Goal: Information Seeking & Learning: Learn about a topic

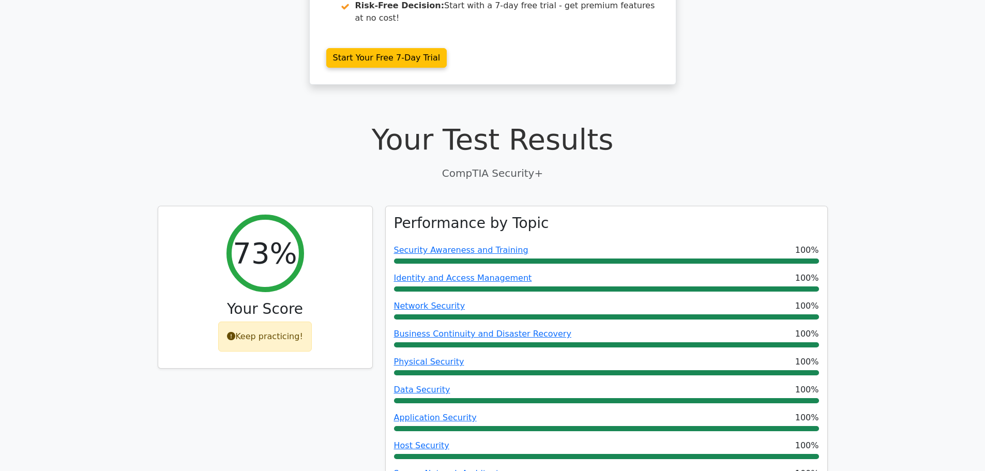
scroll to position [155, 0]
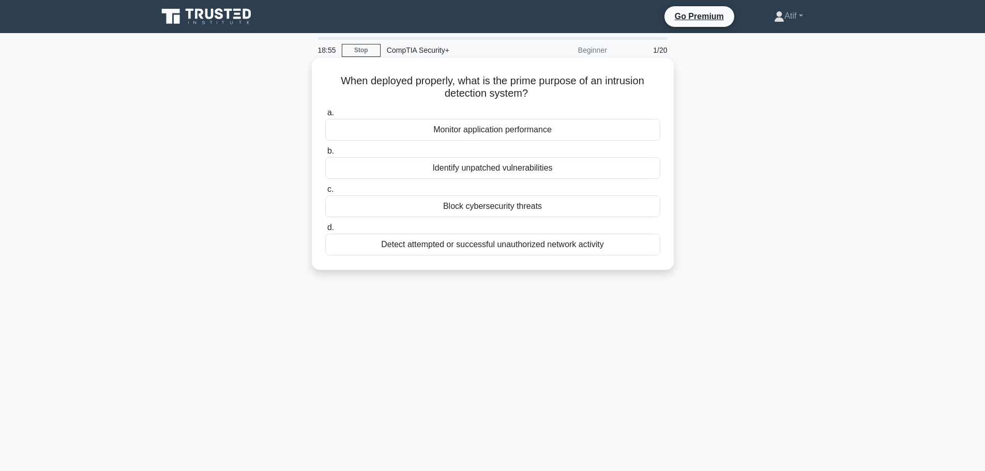
click at [497, 247] on div "Detect attempted or successful unauthorized network activity" at bounding box center [492, 245] width 335 height 22
click at [325, 231] on input "d. Detect attempted or successful unauthorized network activity" at bounding box center [325, 227] width 0 height 7
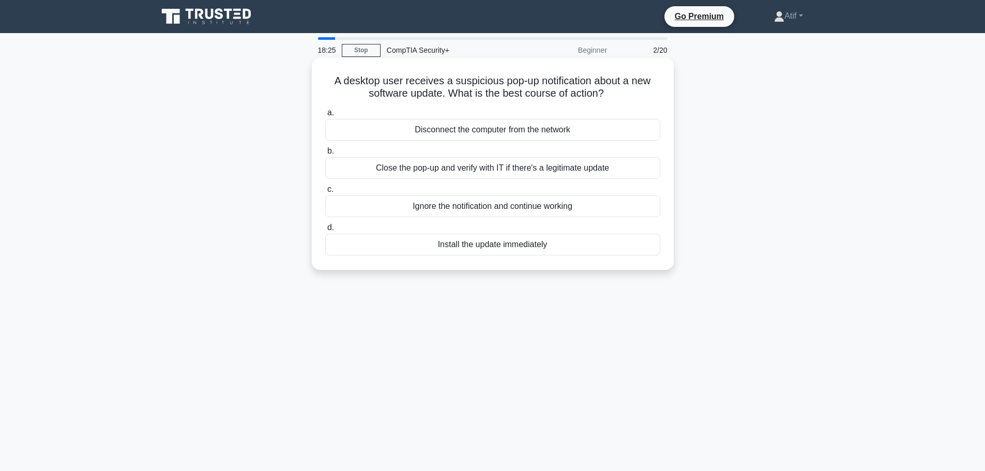
click at [506, 169] on div "Close the pop-up and verify with IT if there's a legitimate update" at bounding box center [492, 168] width 335 height 22
click at [325, 155] on input "b. Close the pop-up and verify with IT if there's a legitimate update" at bounding box center [325, 151] width 0 height 7
click at [492, 166] on div "Isolate the affected computer and investigate the potential threat" at bounding box center [492, 168] width 335 height 22
click at [325, 155] on input "b. Isolate the affected computer and investigate the potential threat" at bounding box center [325, 151] width 0 height 7
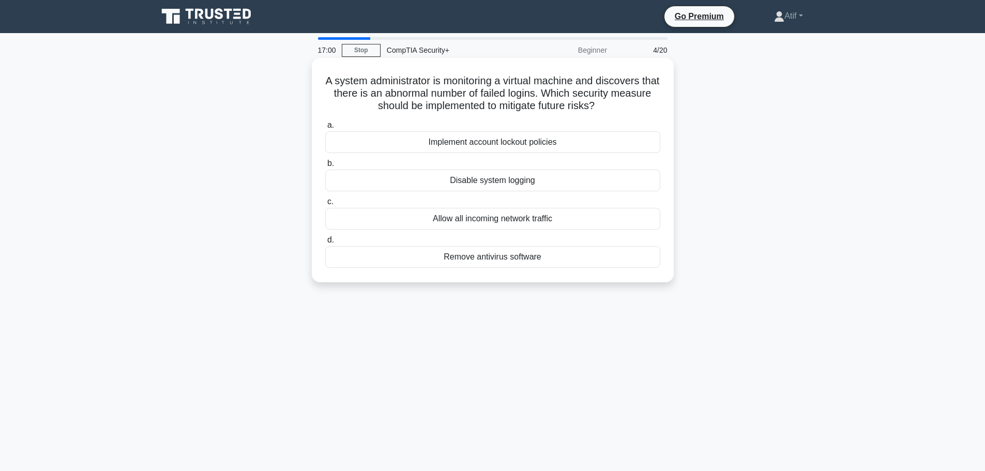
click at [513, 144] on div "Implement account lockout policies" at bounding box center [492, 142] width 335 height 22
click at [325, 129] on input "a. Implement account lockout policies" at bounding box center [325, 125] width 0 height 7
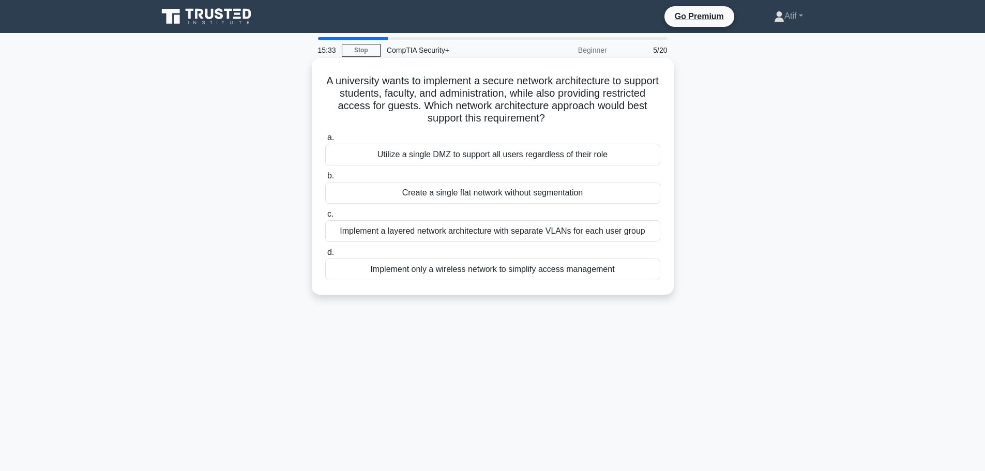
click at [521, 234] on div "Implement a layered network architecture with separate VLANs for each user group" at bounding box center [492, 231] width 335 height 22
click at [325, 218] on input "c. Implement a layered network architecture with separate VLANs for each user g…" at bounding box center [325, 214] width 0 height 7
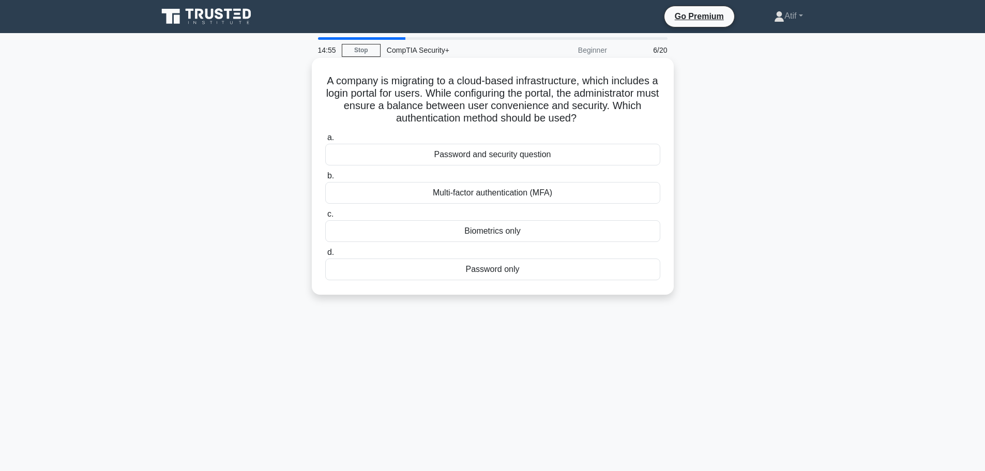
click at [484, 194] on div "Multi-factor authentication (MFA)" at bounding box center [492, 193] width 335 height 22
click at [486, 194] on div "Multi-factor authentication (MFA)" at bounding box center [492, 193] width 335 height 22
click at [325, 179] on input "b. Multi-factor authentication (MFA)" at bounding box center [325, 176] width 0 height 7
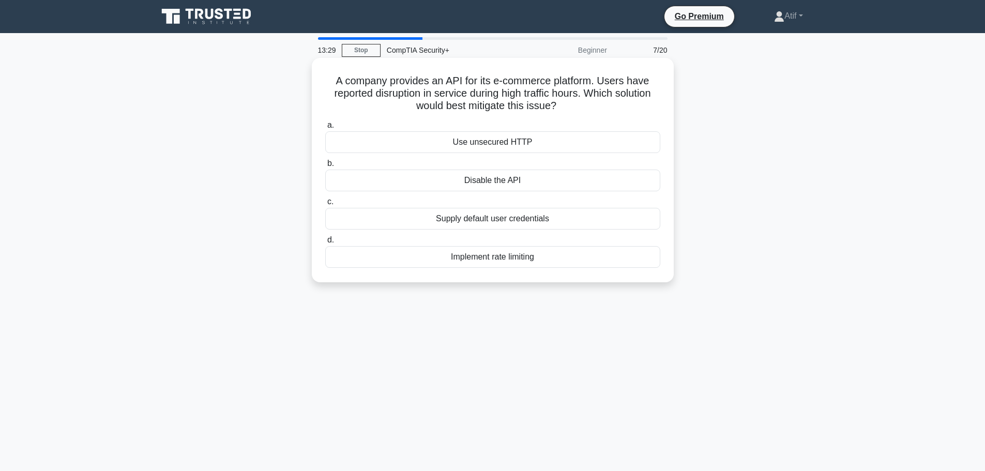
drag, startPoint x: 332, startPoint y: 80, endPoint x: 558, endPoint y: 101, distance: 227.4
click at [558, 101] on h5 "A company provides an API for its e-commerce platform. Users have reported disr…" at bounding box center [492, 93] width 337 height 38
click at [487, 260] on div "Implement rate limiting" at bounding box center [492, 257] width 335 height 22
click at [325, 243] on input "d. Implement rate limiting" at bounding box center [325, 240] width 0 height 7
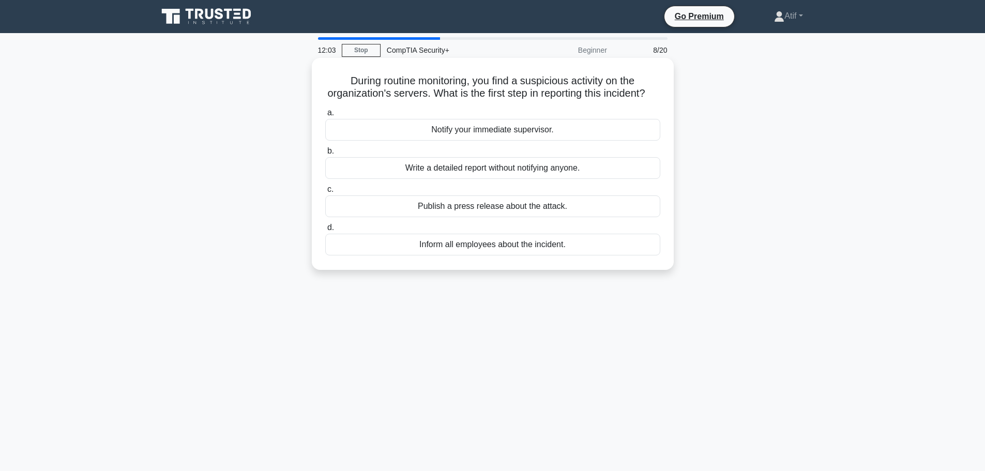
click at [516, 141] on div "Notify your immediate supervisor." at bounding box center [492, 130] width 335 height 22
click at [325, 116] on input "a. Notify your immediate supervisor." at bounding box center [325, 113] width 0 height 7
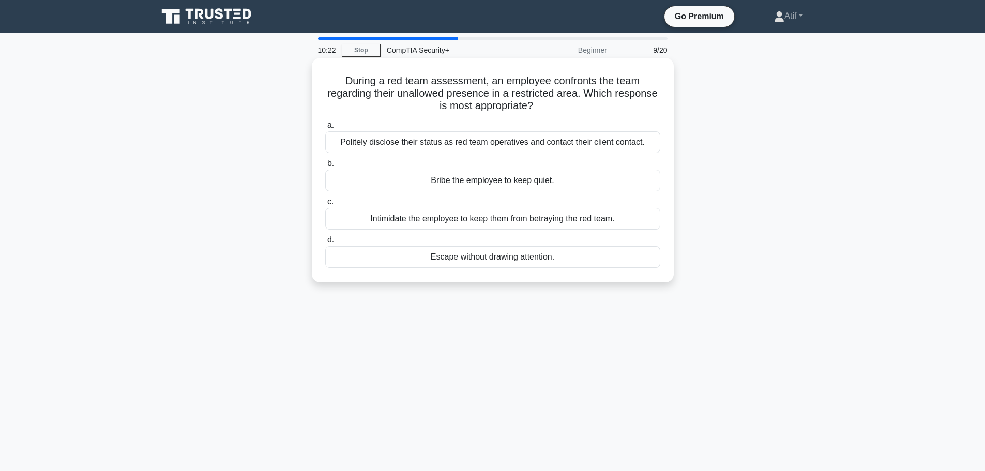
click at [500, 141] on div "Politely disclose their status as red team operatives and contact their client …" at bounding box center [492, 142] width 335 height 22
click at [325, 129] on input "a. Politely disclose their status as red team operatives and contact their clie…" at bounding box center [325, 125] width 0 height 7
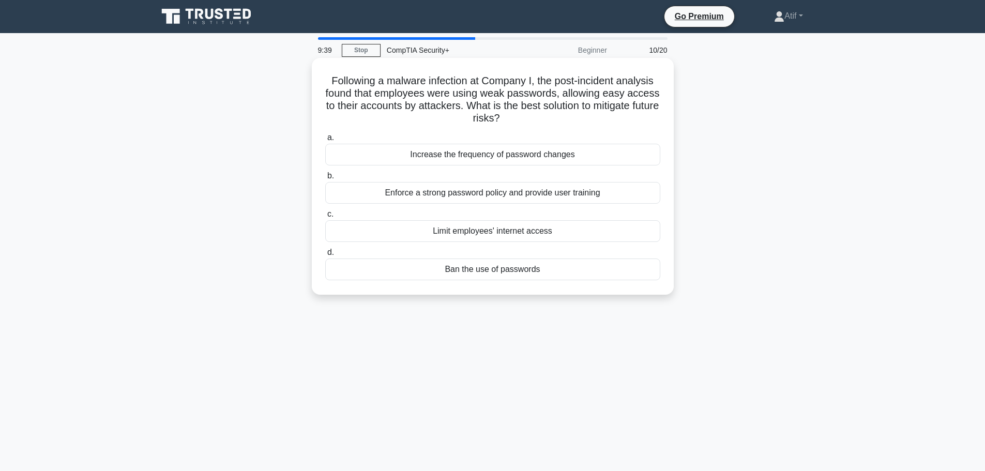
click at [502, 193] on div "Enforce a strong password policy and provide user training" at bounding box center [492, 193] width 335 height 22
click at [325, 179] on input "b. Enforce a strong password policy and provide user training" at bounding box center [325, 176] width 0 height 7
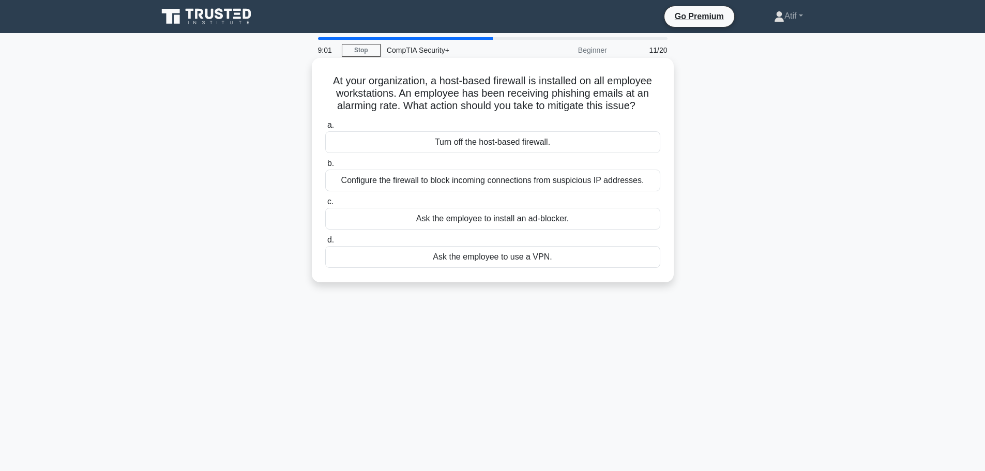
click at [504, 182] on div "Configure the firewall to block incoming connections from suspicious IP address…" at bounding box center [492, 181] width 335 height 22
click at [325, 167] on input "b. Configure the firewall to block incoming connections from suspicious IP addr…" at bounding box center [325, 163] width 0 height 7
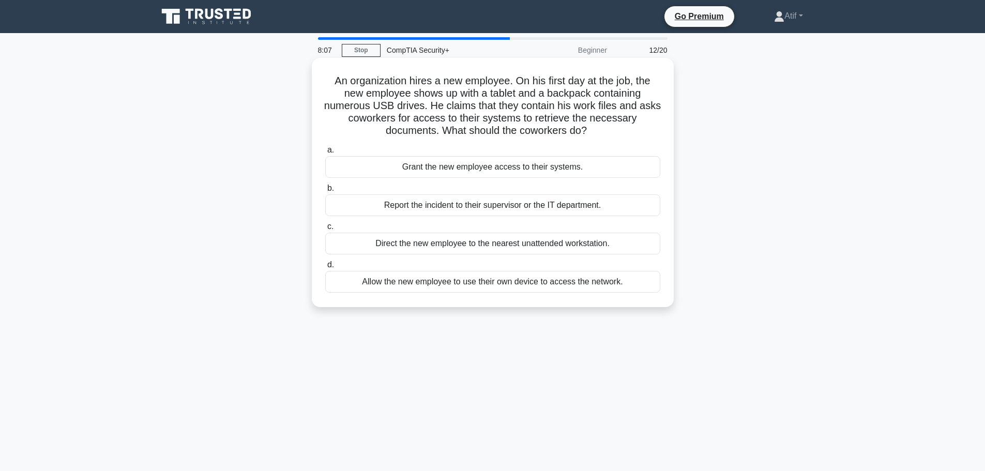
click at [475, 207] on div "Report the incident to their supervisor or the IT department." at bounding box center [492, 205] width 335 height 22
click at [325, 192] on input "b. Report the incident to their supervisor or the IT department." at bounding box center [325, 188] width 0 height 7
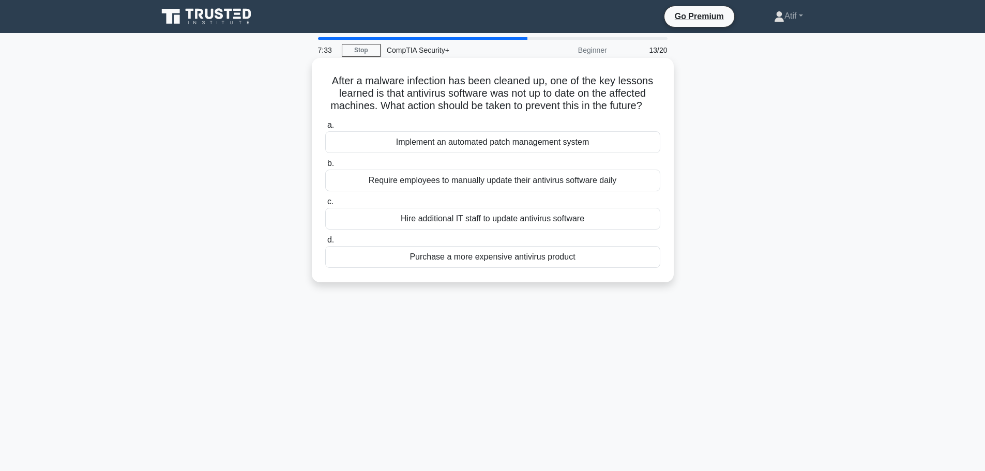
click at [487, 146] on div "Implement an automated patch management system" at bounding box center [492, 142] width 335 height 22
click at [325, 129] on input "a. Implement an automated patch management system" at bounding box center [325, 125] width 0 height 7
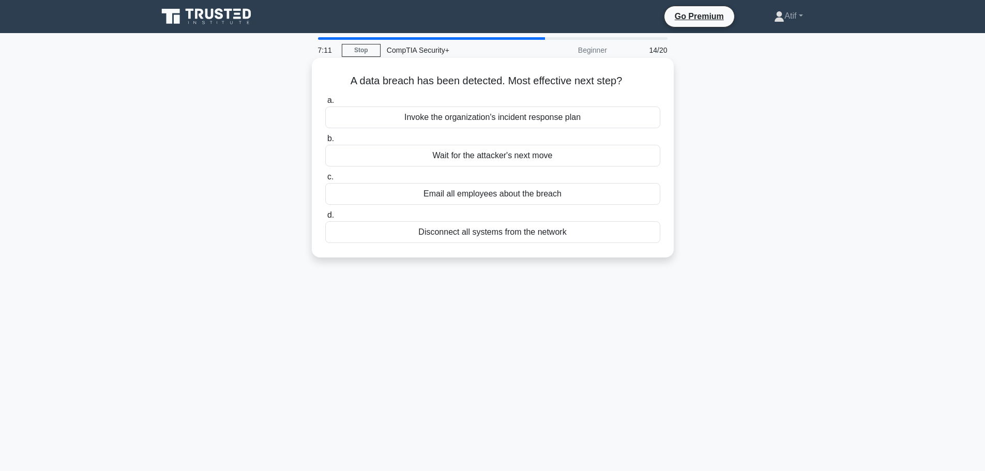
click at [504, 117] on div "Invoke the organization's incident response plan" at bounding box center [492, 117] width 335 height 22
click at [325, 104] on input "a. Invoke the organization's incident response plan" at bounding box center [325, 100] width 0 height 7
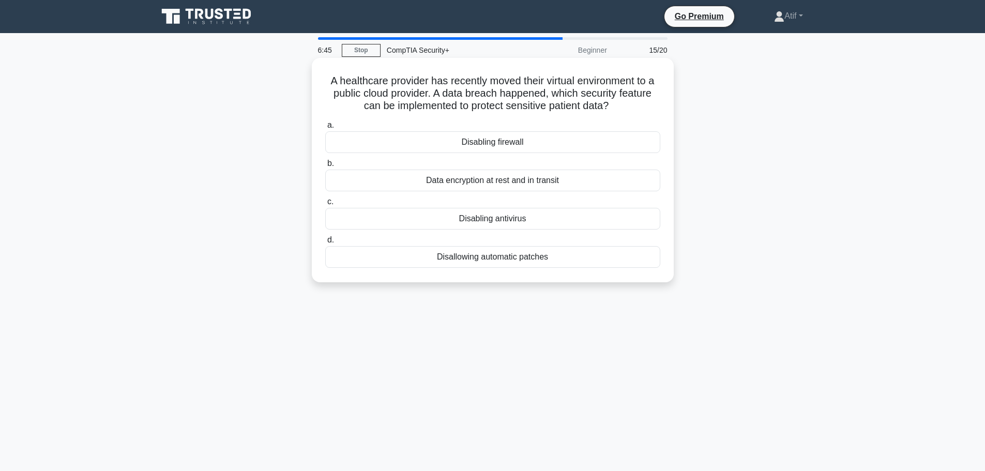
click at [488, 182] on div "Data encryption at rest and in transit" at bounding box center [492, 181] width 335 height 22
click at [325, 167] on input "b. Data encryption at rest and in transit" at bounding box center [325, 163] width 0 height 7
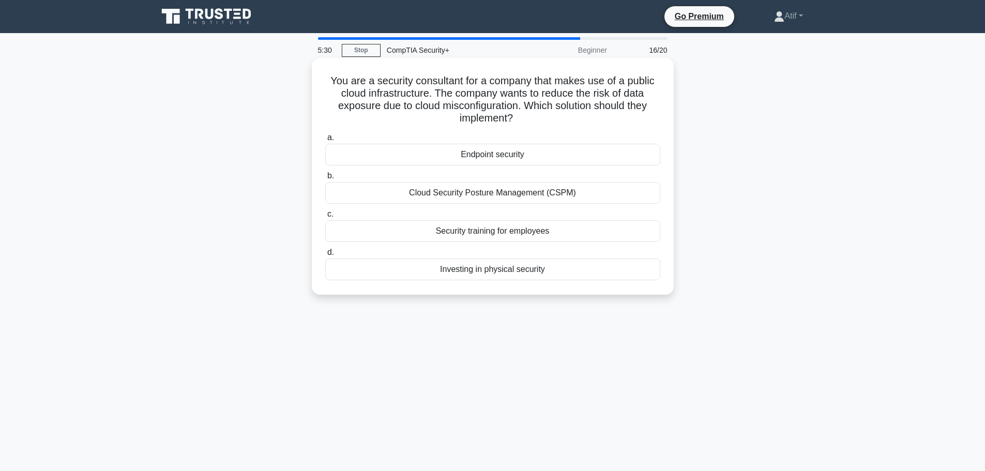
click at [511, 195] on div "Cloud Security Posture Management (CSPM)" at bounding box center [492, 193] width 335 height 22
click at [325, 179] on input "b. Cloud Security Posture Management (CSPM)" at bounding box center [325, 176] width 0 height 7
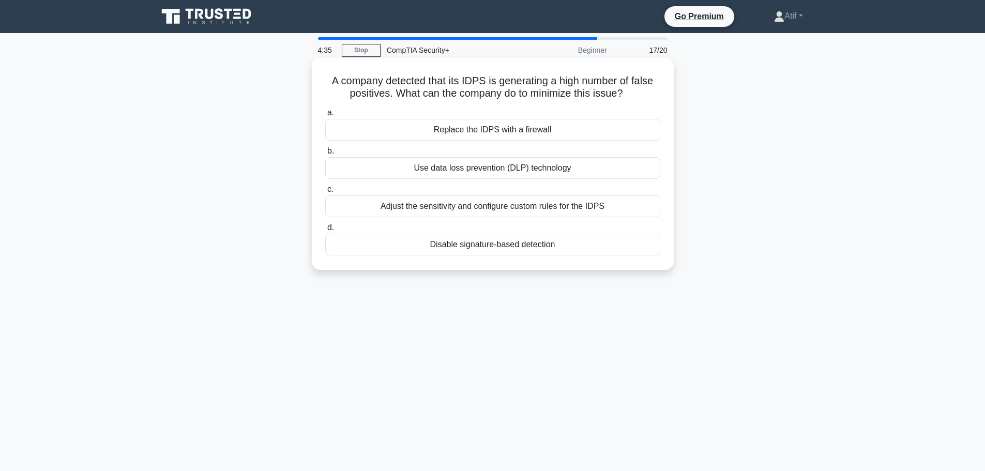
click at [480, 170] on div "Use data loss prevention (DLP) technology" at bounding box center [492, 168] width 335 height 22
click at [325, 155] on input "b. Use data loss prevention (DLP) technology" at bounding box center [325, 151] width 0 height 7
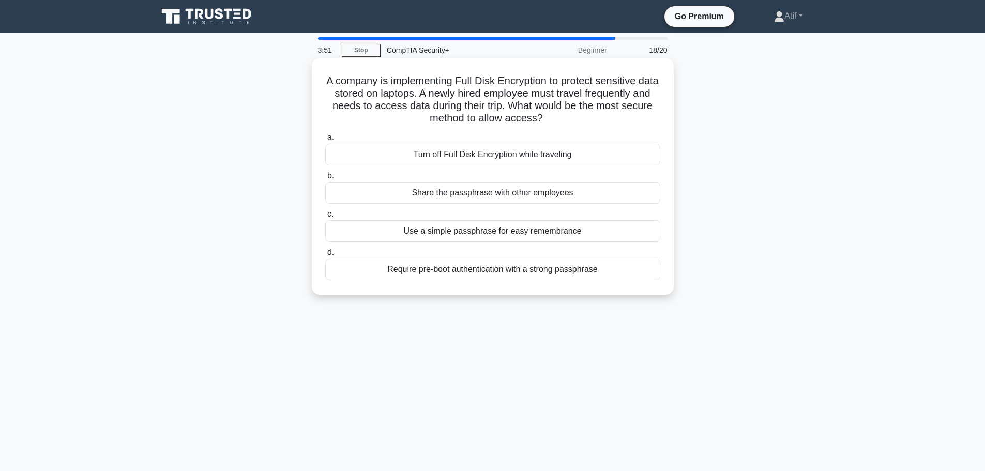
click at [553, 270] on div "Require pre-boot authentication with a strong passphrase" at bounding box center [492, 269] width 335 height 22
click at [325, 256] on input "d. Require pre-boot authentication with a strong passphrase" at bounding box center [325, 252] width 0 height 7
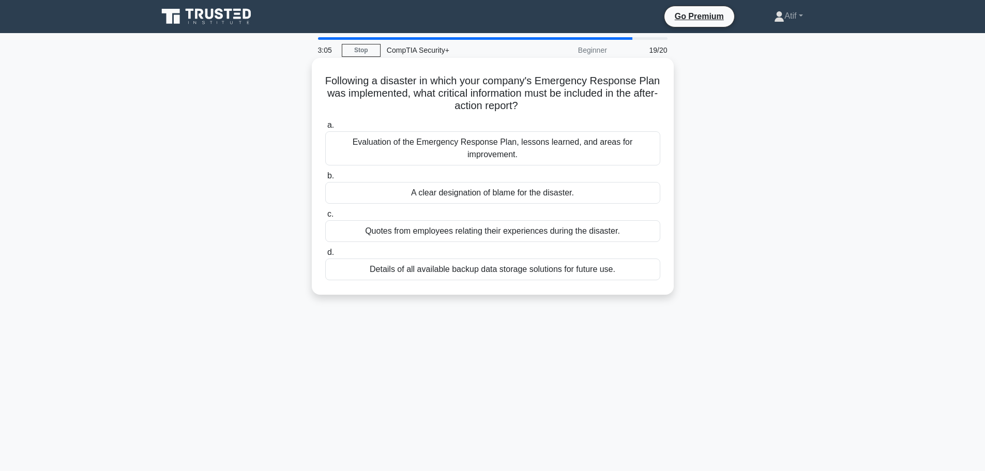
click at [539, 145] on div "Evaluation of the Emergency Response Plan, lessons learned, and areas for impro…" at bounding box center [492, 148] width 335 height 34
click at [325, 129] on input "a. Evaluation of the Emergency Response Plan, lessons learned, and areas for im…" at bounding box center [325, 125] width 0 height 7
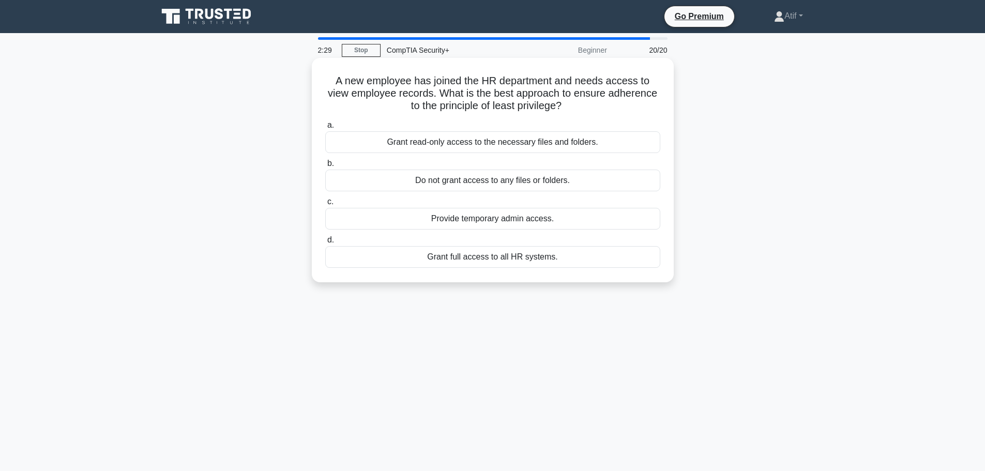
click at [486, 143] on div "Grant read-only access to the necessary files and folders." at bounding box center [492, 142] width 335 height 22
click at [325, 129] on input "a. Grant read-only access to the necessary files and folders." at bounding box center [325, 125] width 0 height 7
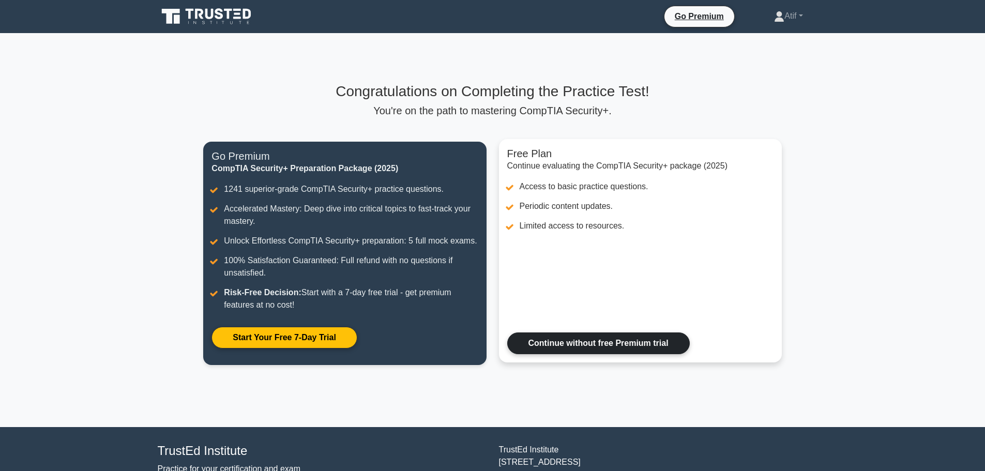
click at [609, 347] on link "Continue without free Premium trial" at bounding box center [598, 343] width 182 height 22
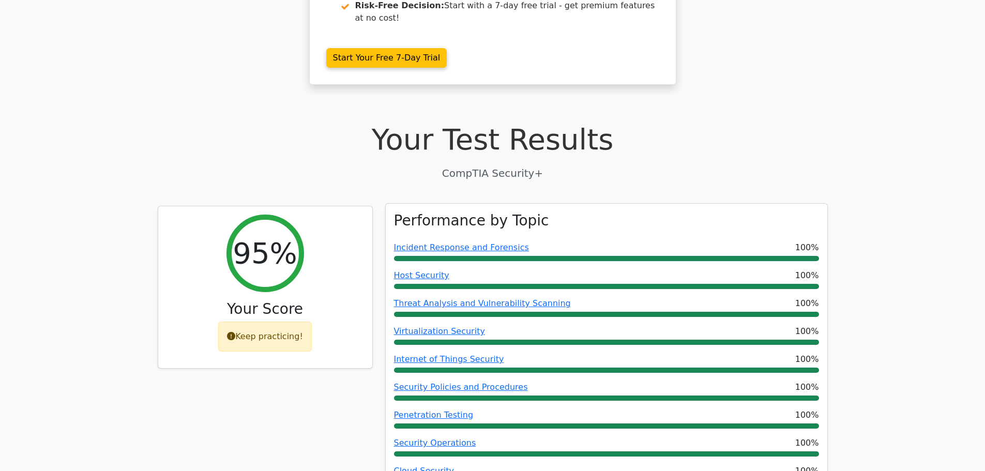
scroll to position [362, 0]
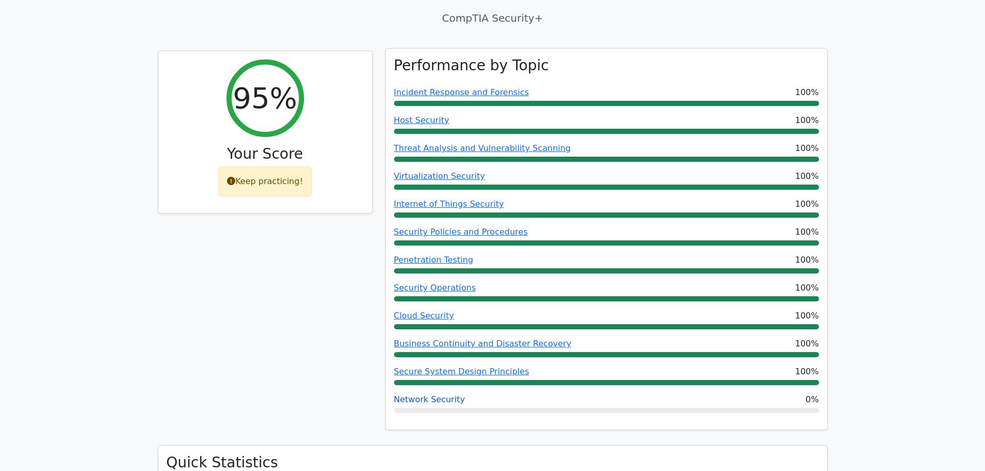
click at [442, 394] on link "Network Security" at bounding box center [429, 399] width 71 height 10
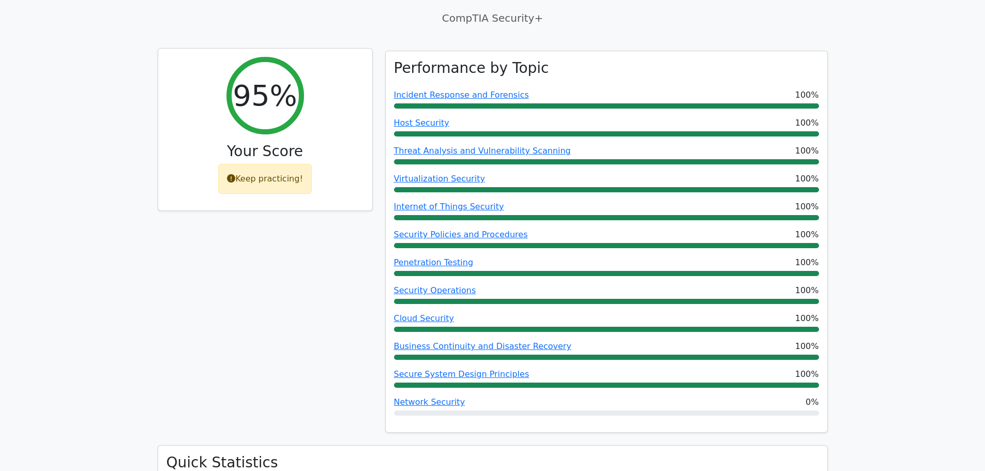
click at [257, 194] on div "Keep practicing!" at bounding box center [265, 179] width 94 height 30
click at [252, 194] on div "Keep practicing!" at bounding box center [265, 179] width 94 height 30
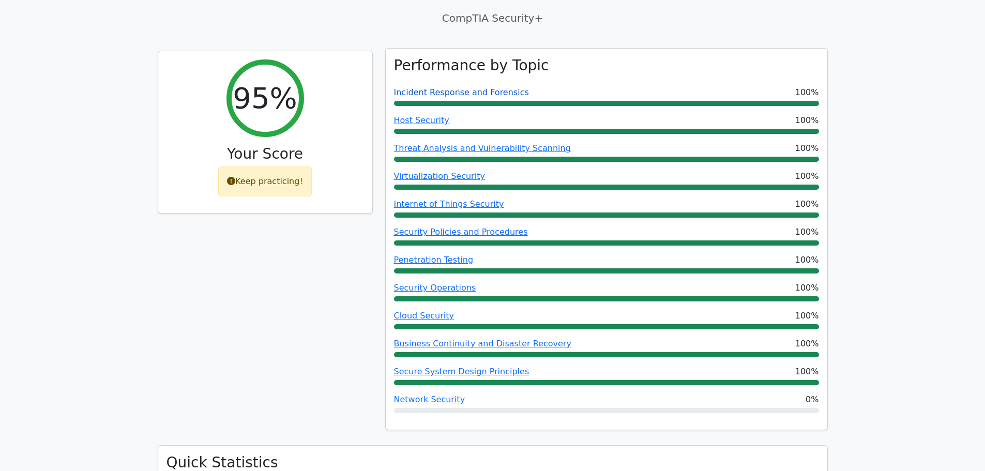
click at [491, 97] on link "Incident Response and Forensics" at bounding box center [461, 92] width 135 height 10
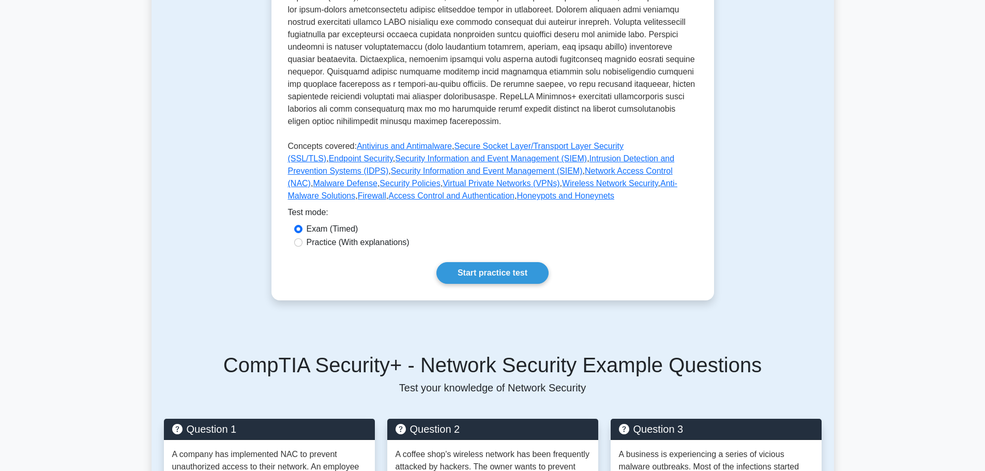
scroll to position [310, 0]
